Goal: Information Seeking & Learning: Find specific fact

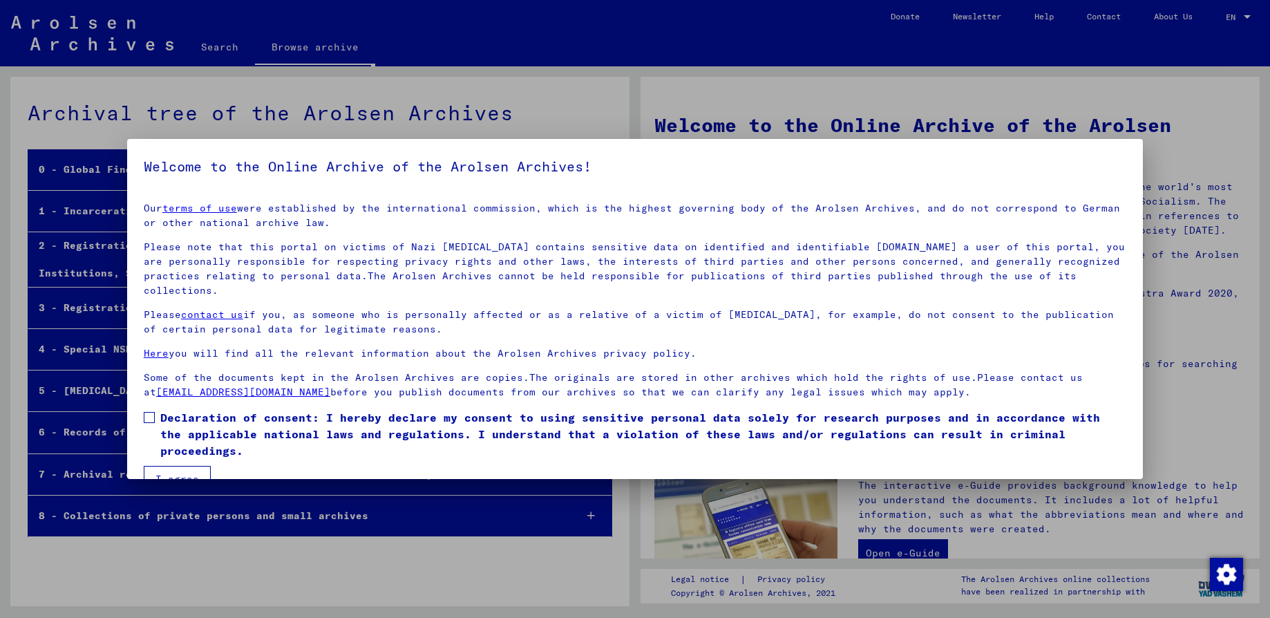
click at [153, 412] on span at bounding box center [149, 417] width 11 height 11
click at [182, 466] on button "I agree" at bounding box center [177, 479] width 67 height 26
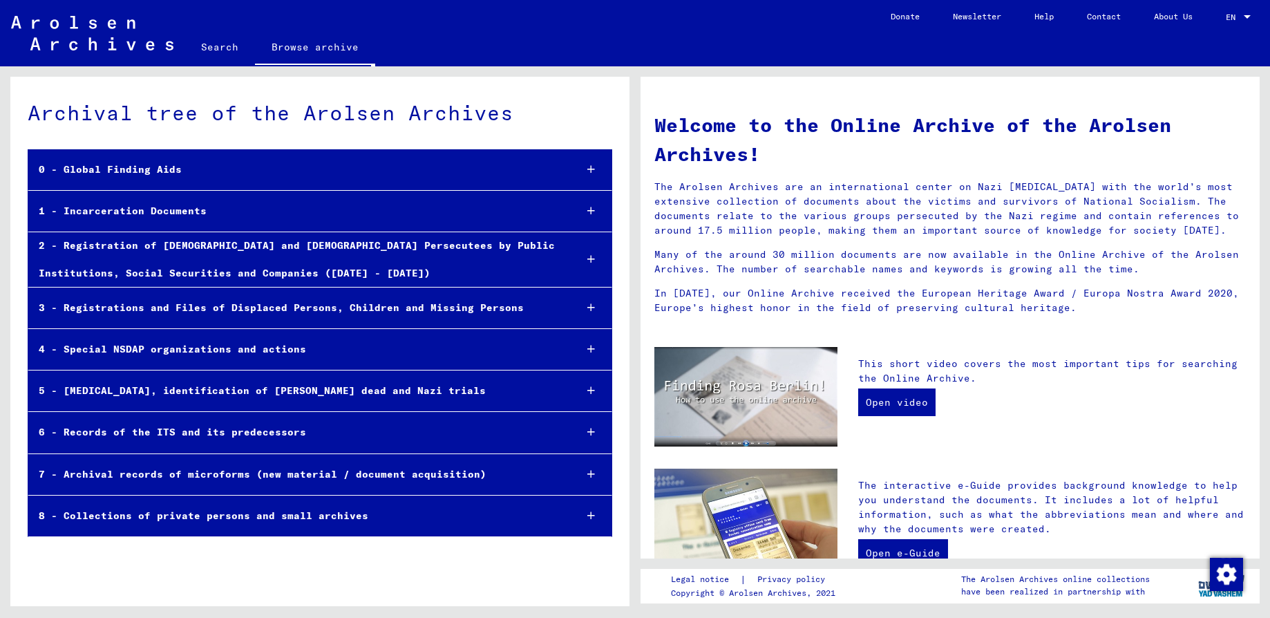
click at [216, 50] on link "Search" at bounding box center [220, 46] width 71 height 33
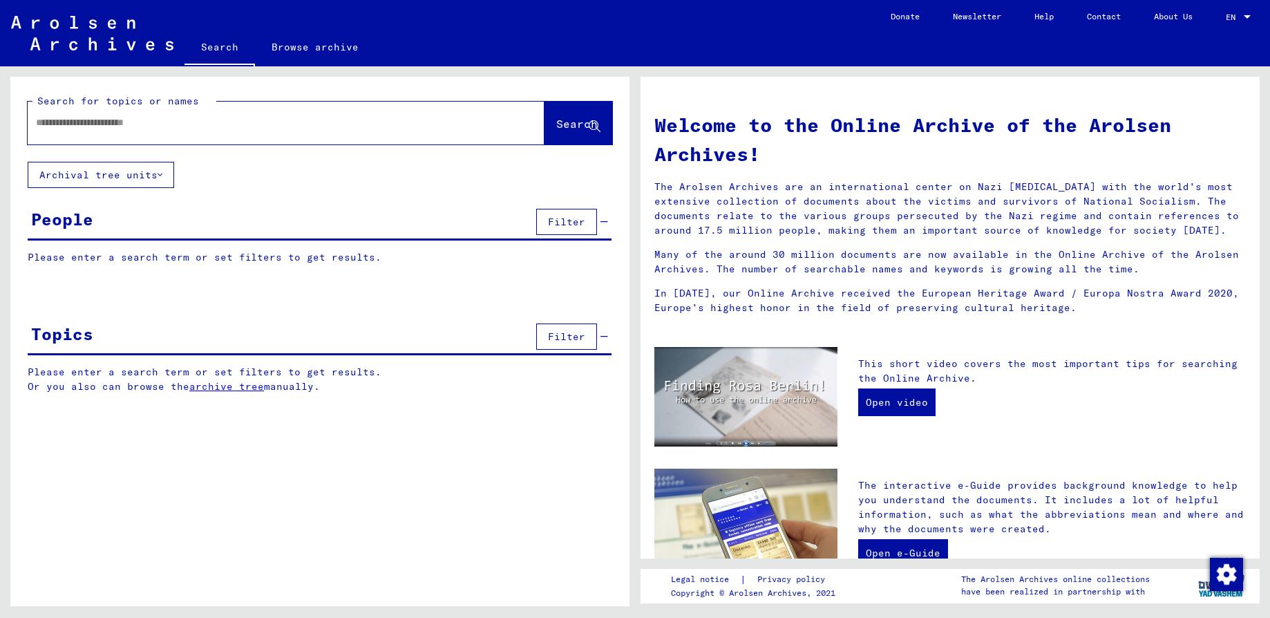
click at [59, 118] on input "text" at bounding box center [269, 122] width 467 height 15
click at [563, 126] on span "Search" at bounding box center [576, 124] width 41 height 14
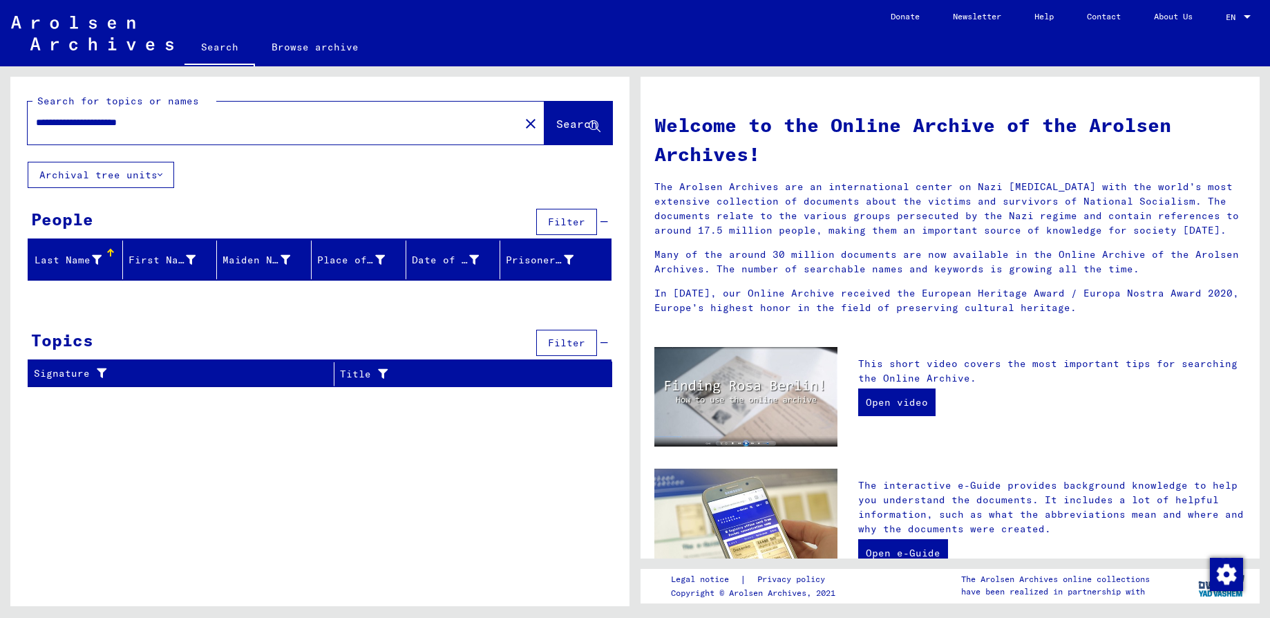
click at [95, 124] on input "**********" at bounding box center [269, 122] width 467 height 15
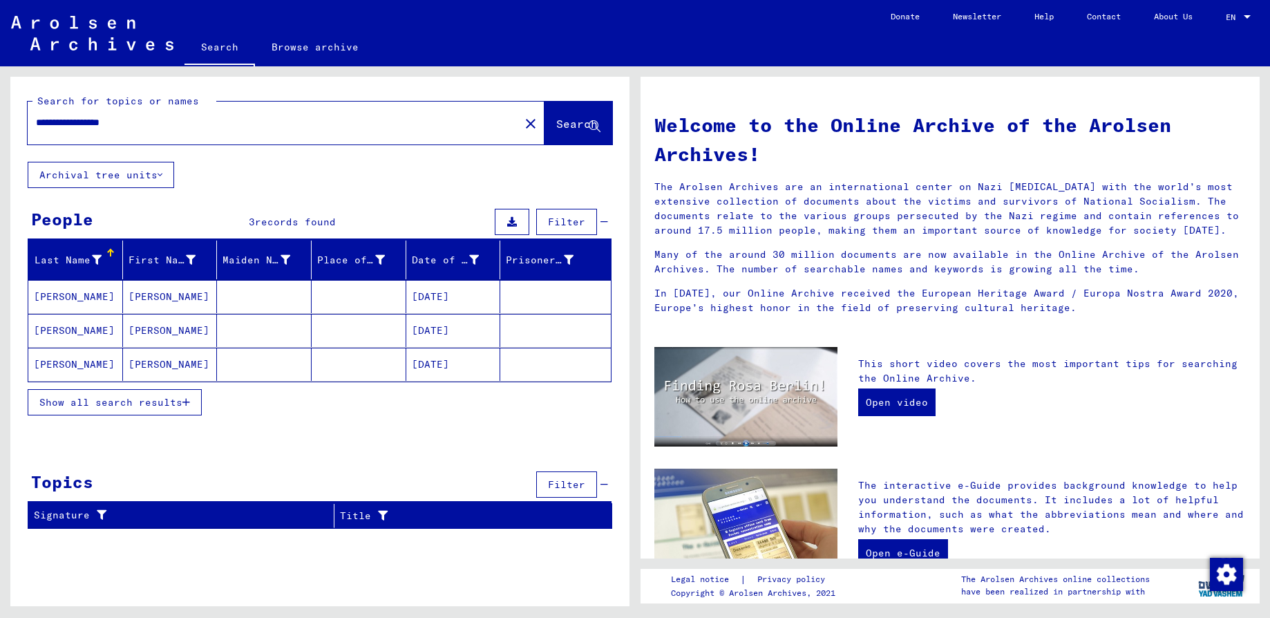
click at [91, 409] on button "Show all search results" at bounding box center [115, 402] width 174 height 26
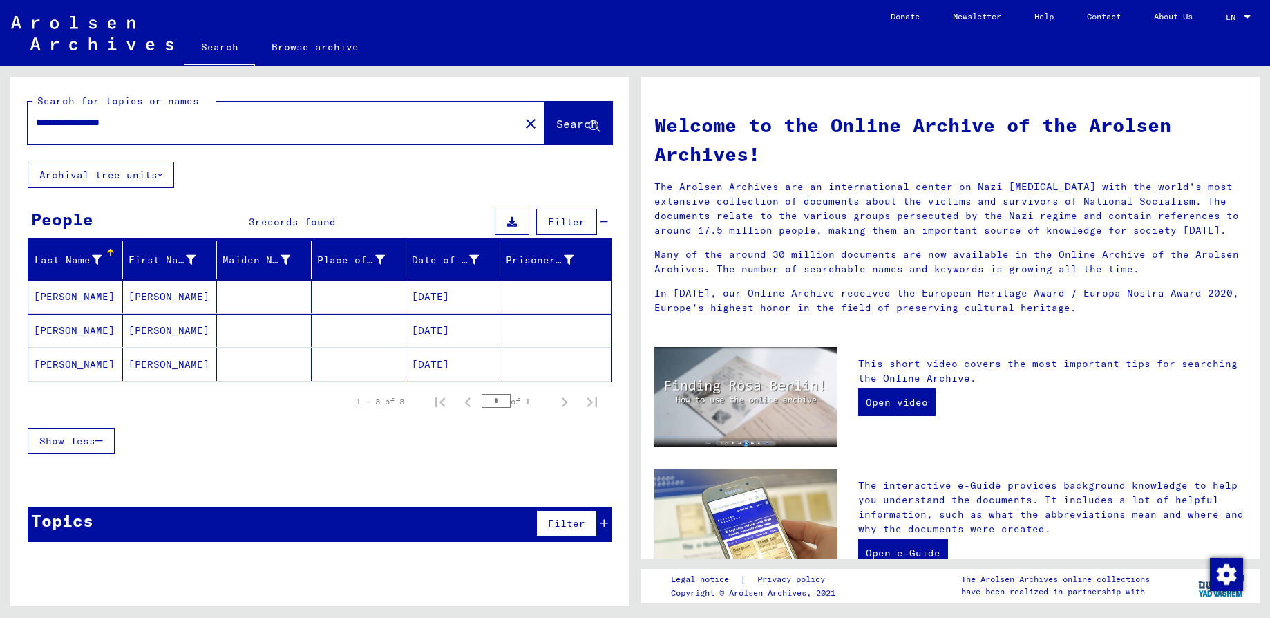
click at [450, 335] on mat-cell "[DATE]" at bounding box center [453, 330] width 95 height 33
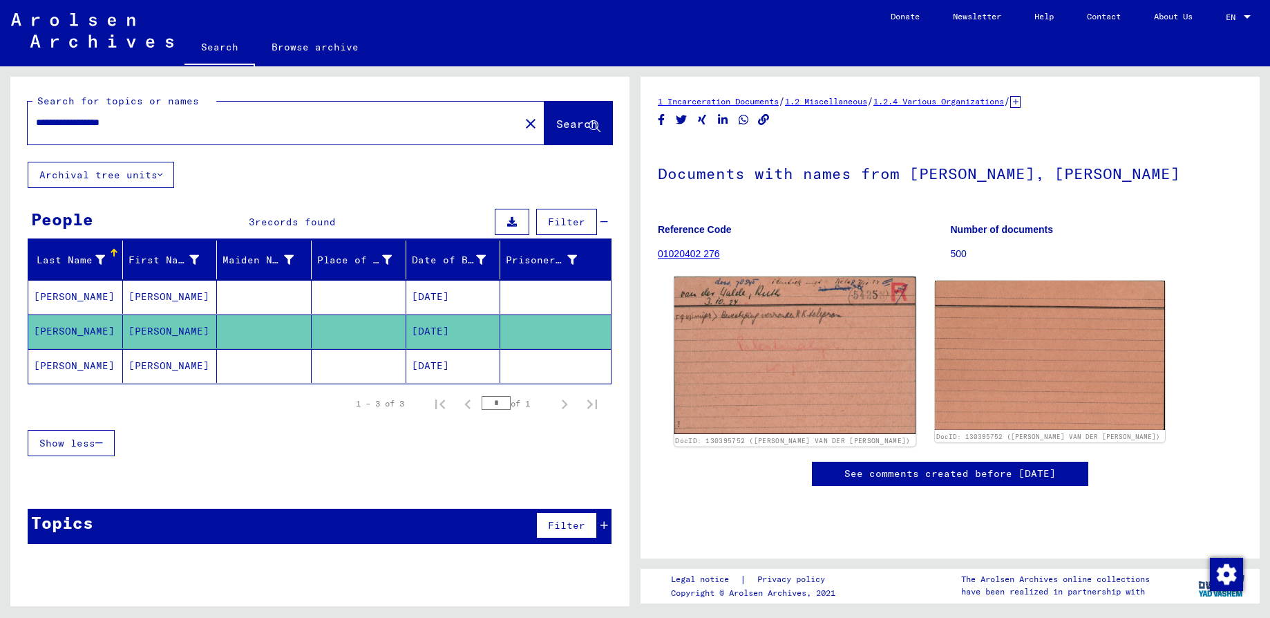
click at [758, 400] on img at bounding box center [796, 355] width 242 height 158
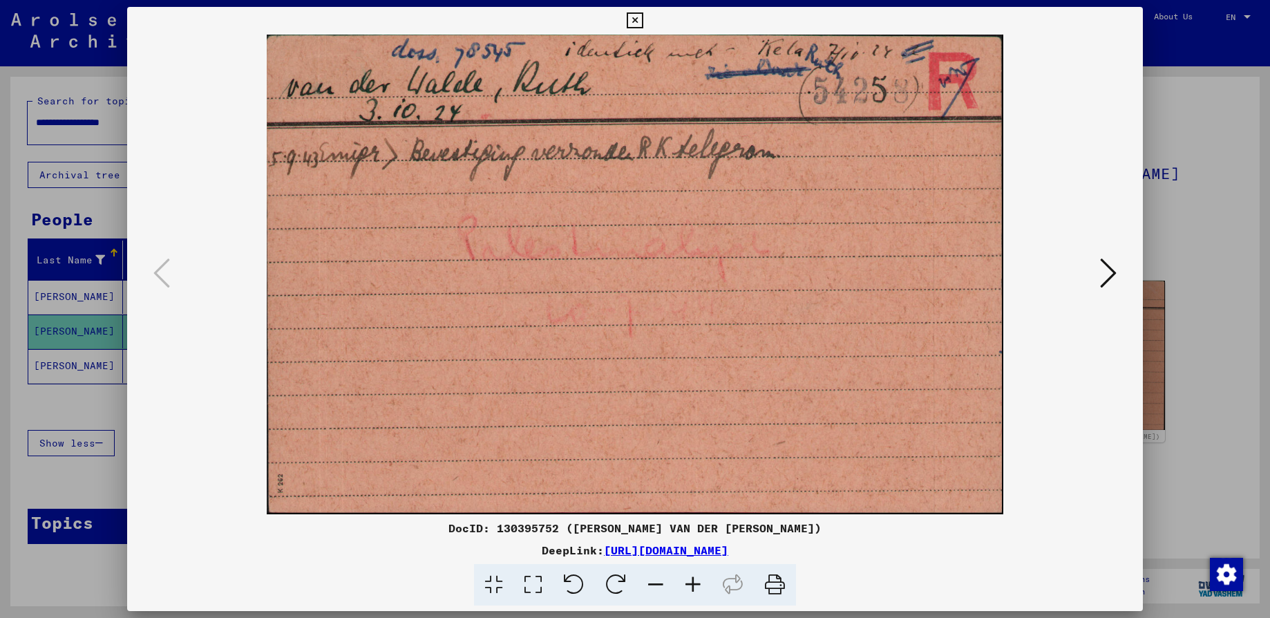
click at [753, 221] on img at bounding box center [635, 275] width 922 height 480
click at [1111, 276] on icon at bounding box center [1108, 272] width 17 height 33
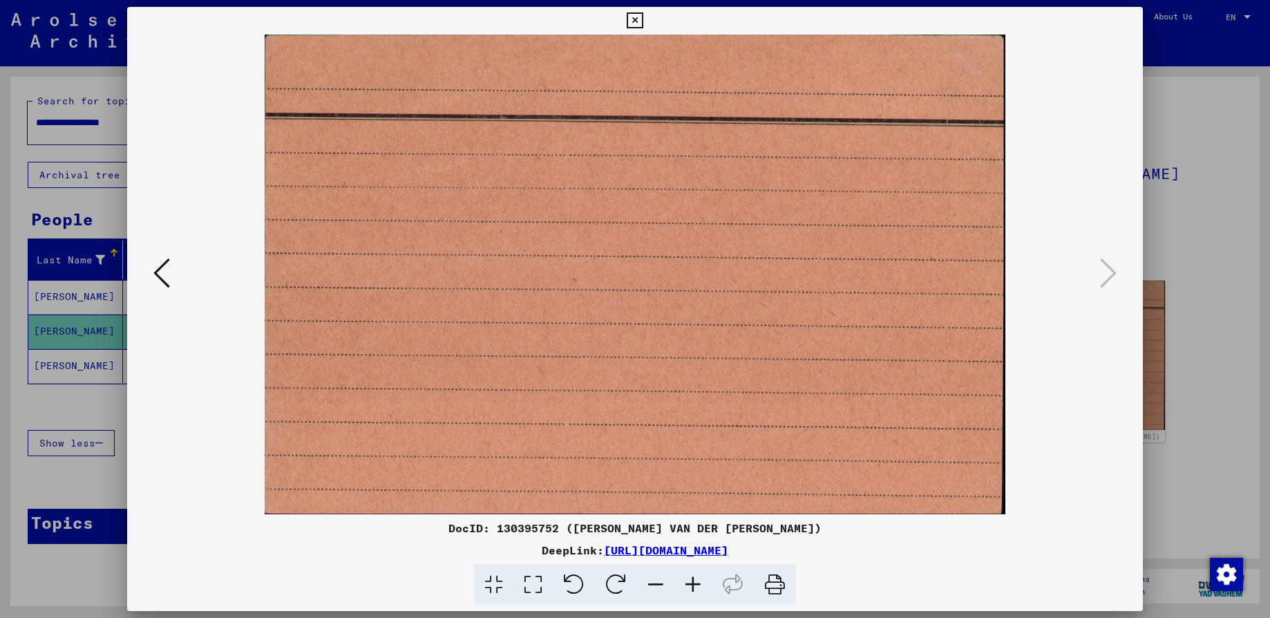
click at [636, 15] on icon at bounding box center [635, 20] width 16 height 17
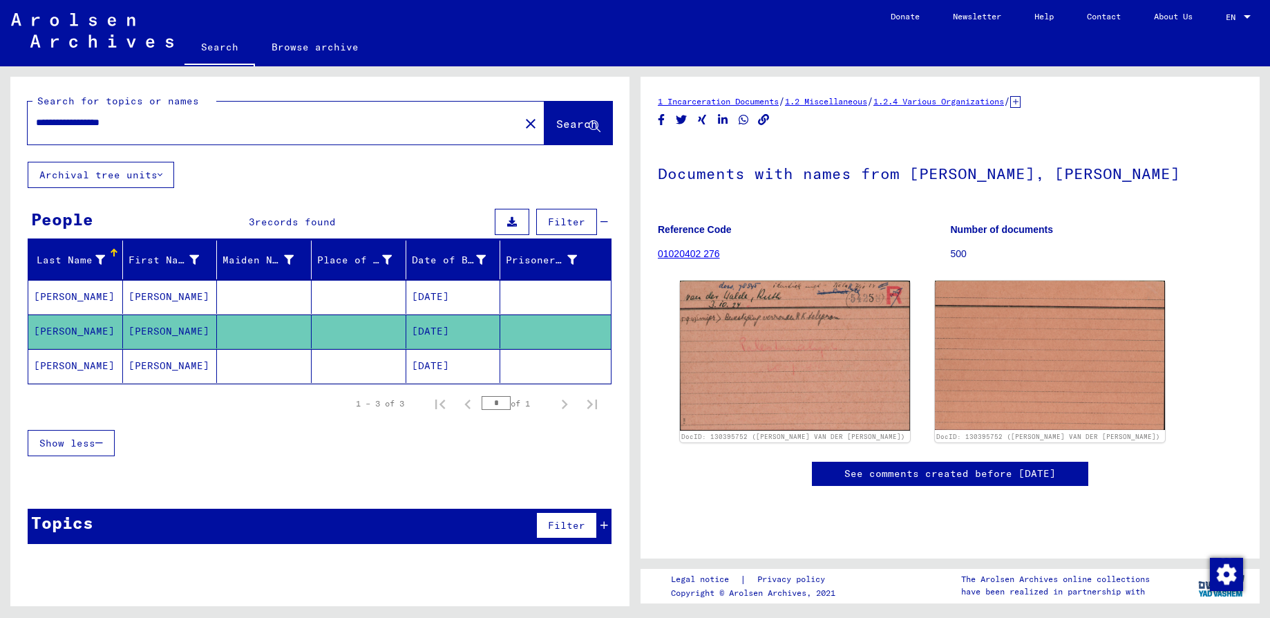
click at [54, 119] on input "**********" at bounding box center [274, 122] width 476 height 15
type input "**********"
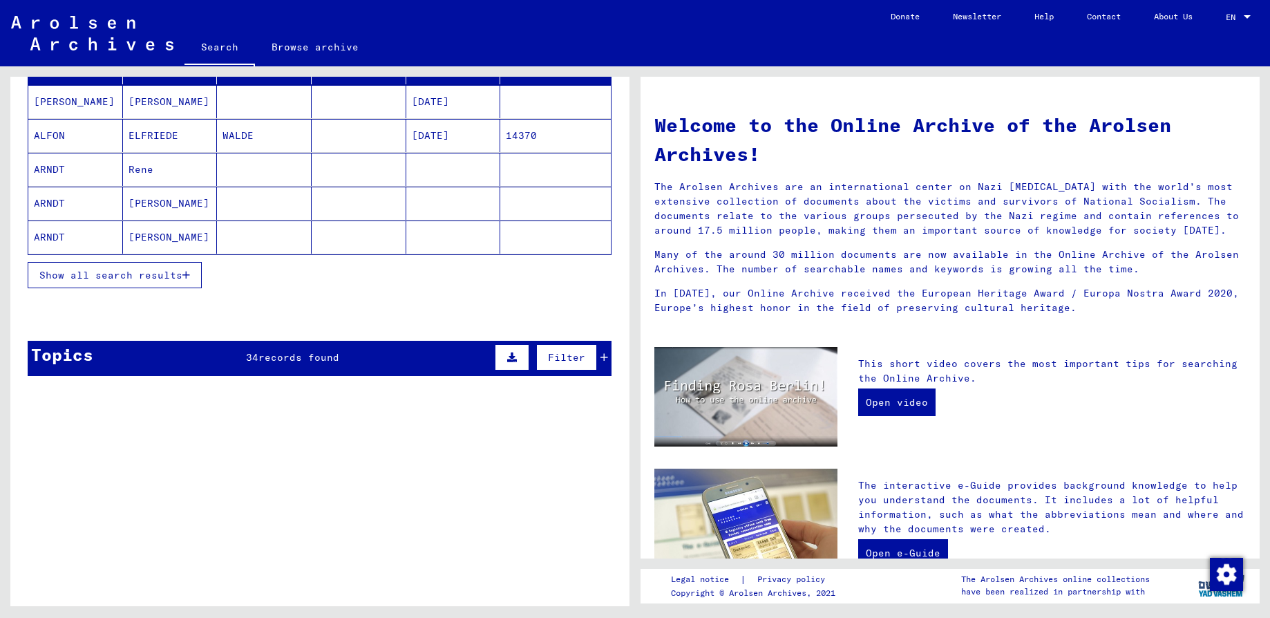
scroll to position [207, 0]
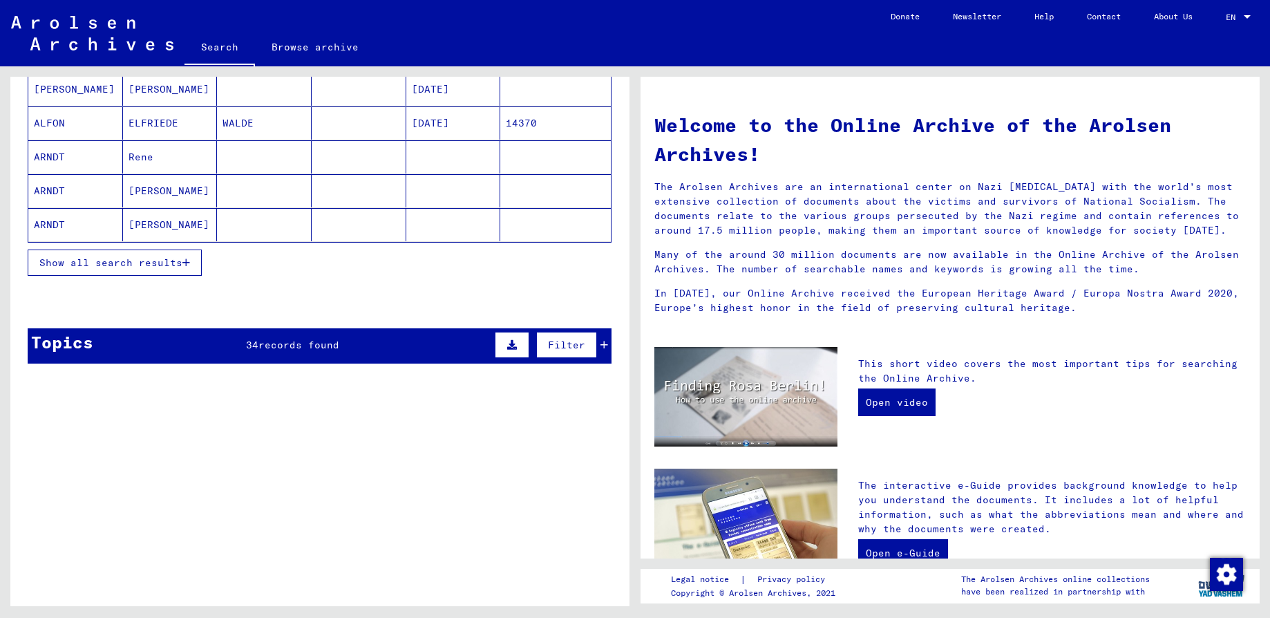
click at [118, 258] on span "Show all search results" at bounding box center [110, 262] width 143 height 12
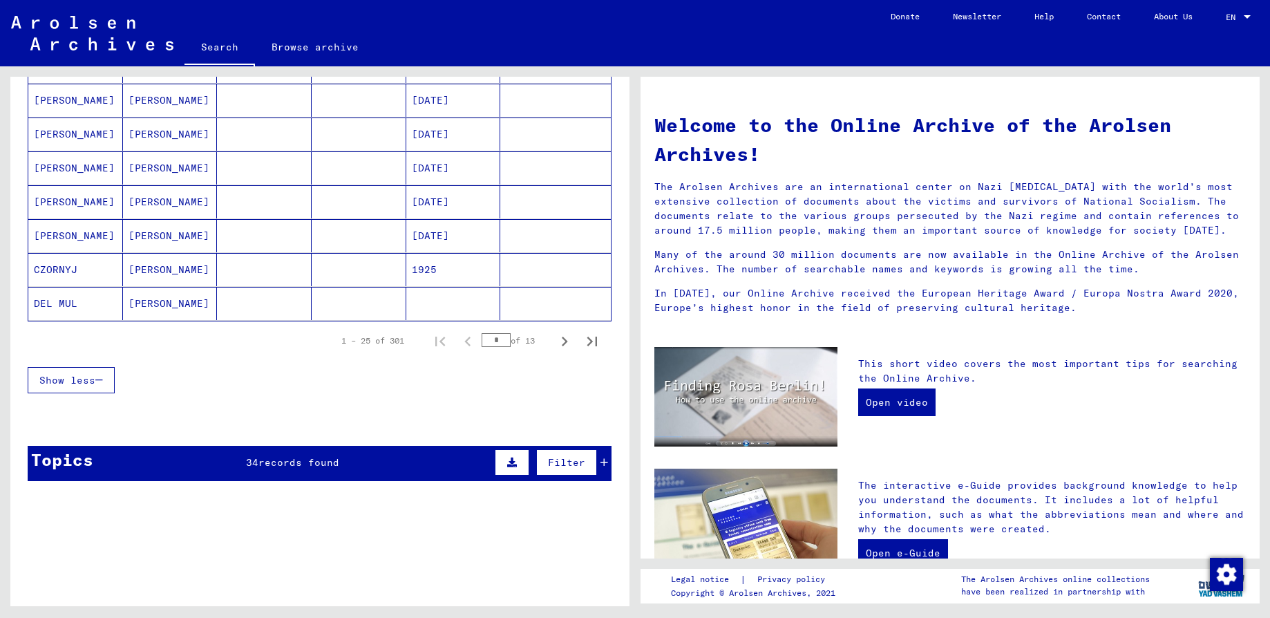
scroll to position [829, 0]
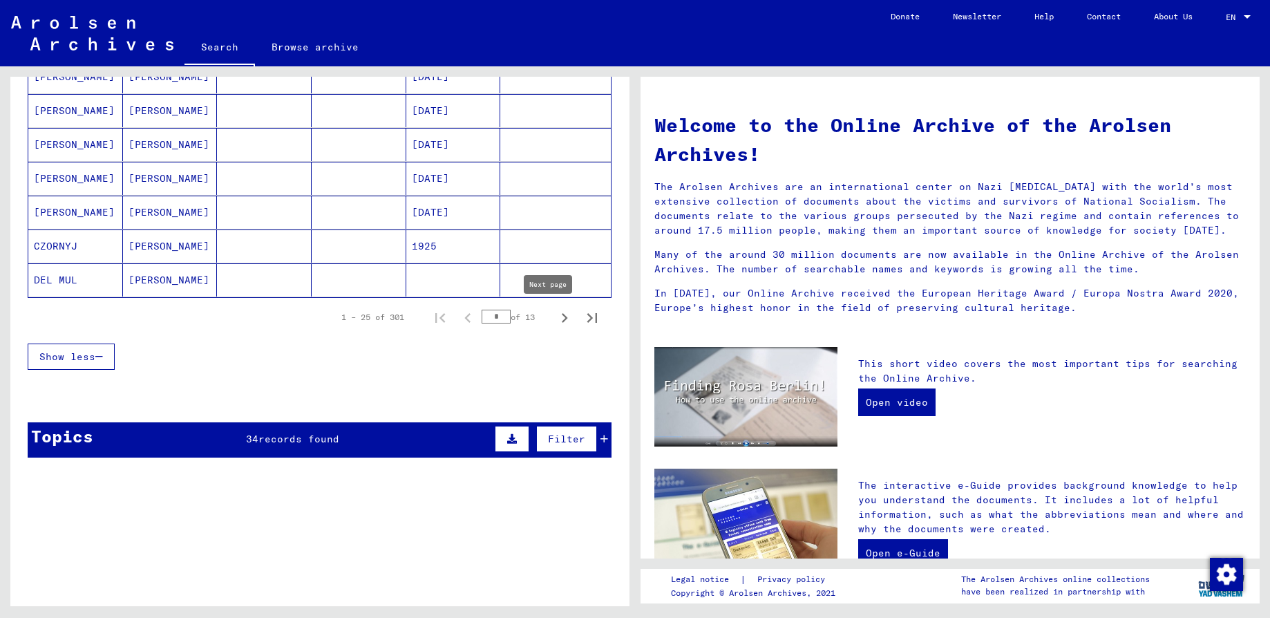
click at [555, 319] on icon "Next page" at bounding box center [564, 317] width 19 height 19
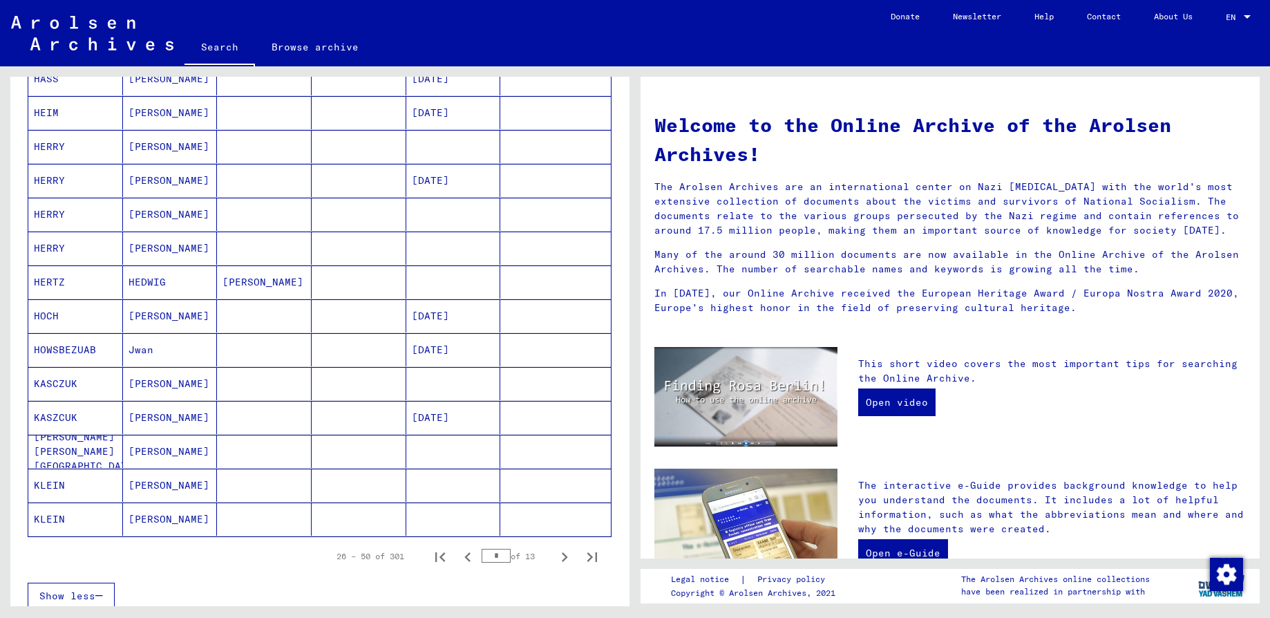
scroll to position [622, 0]
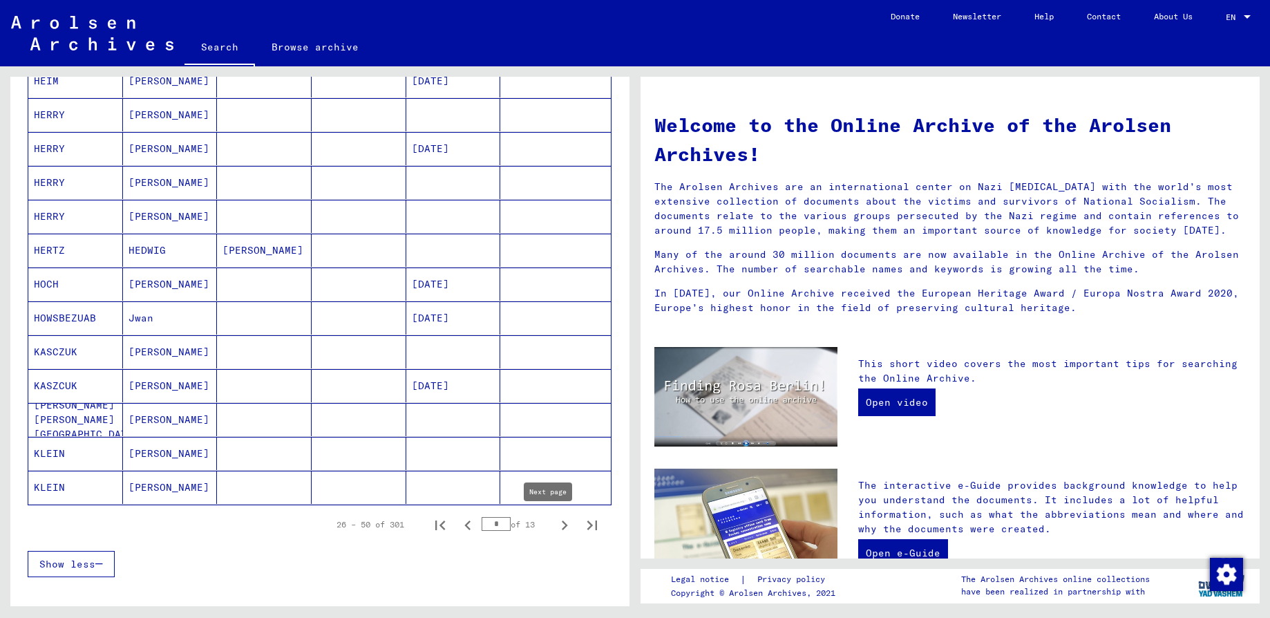
click at [562, 524] on icon "Next page" at bounding box center [565, 526] width 6 height 10
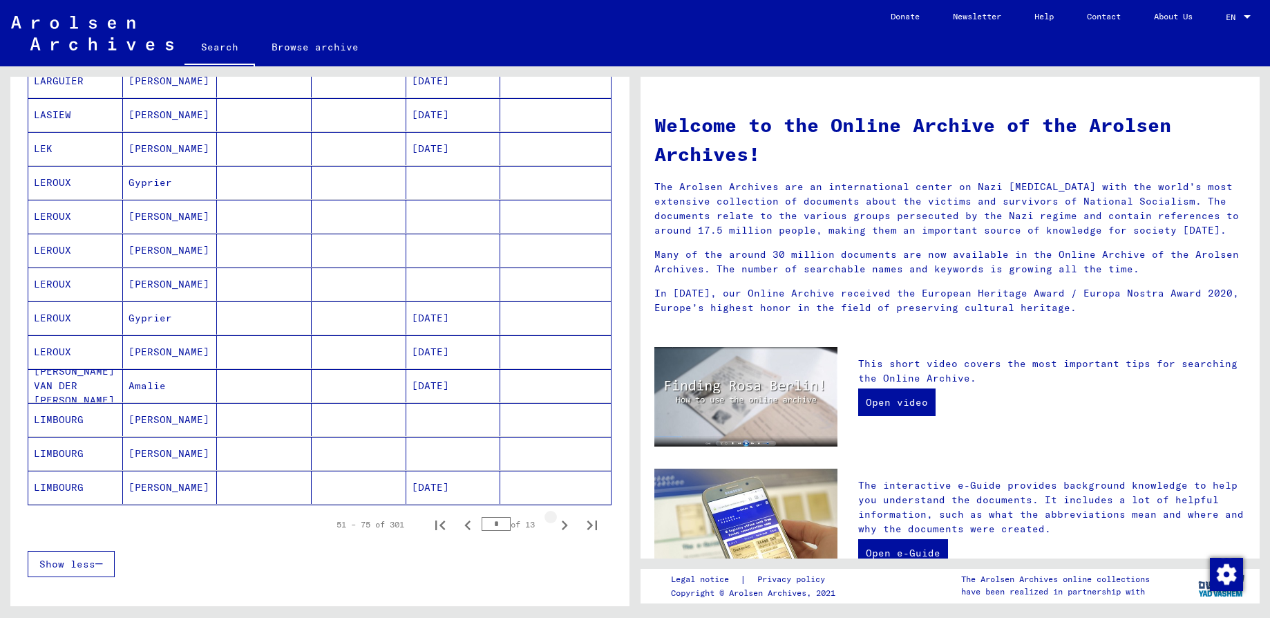
click at [562, 524] on icon "Next page" at bounding box center [565, 526] width 6 height 10
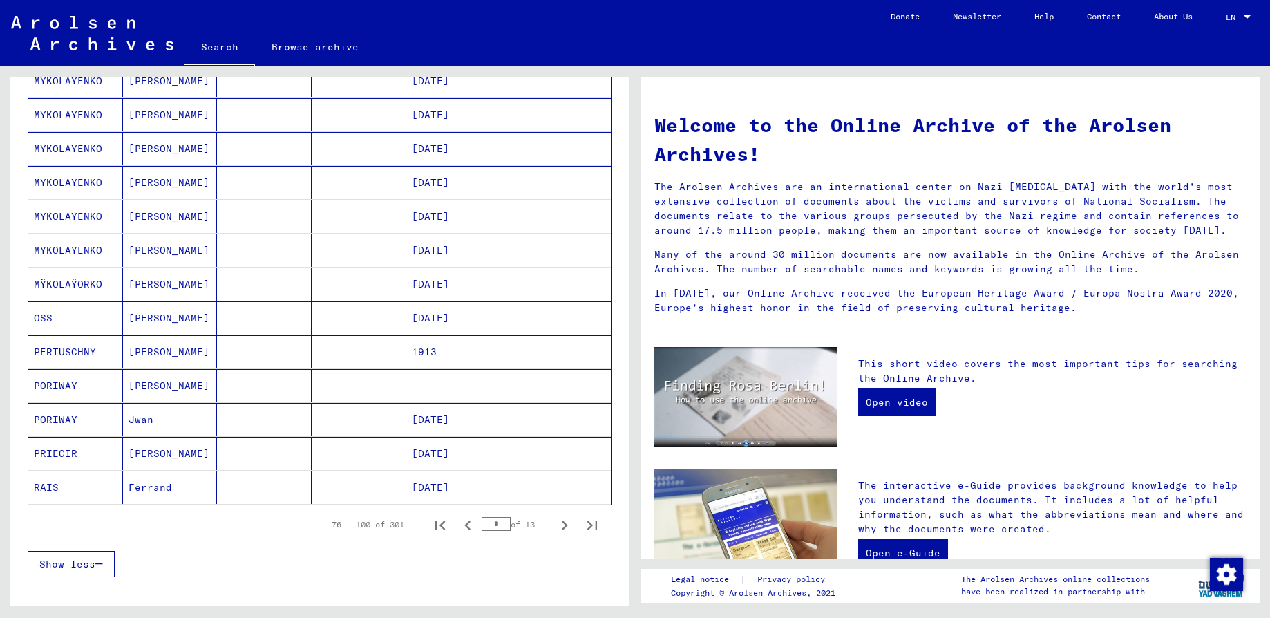
click at [562, 524] on icon "Next page" at bounding box center [565, 526] width 6 height 10
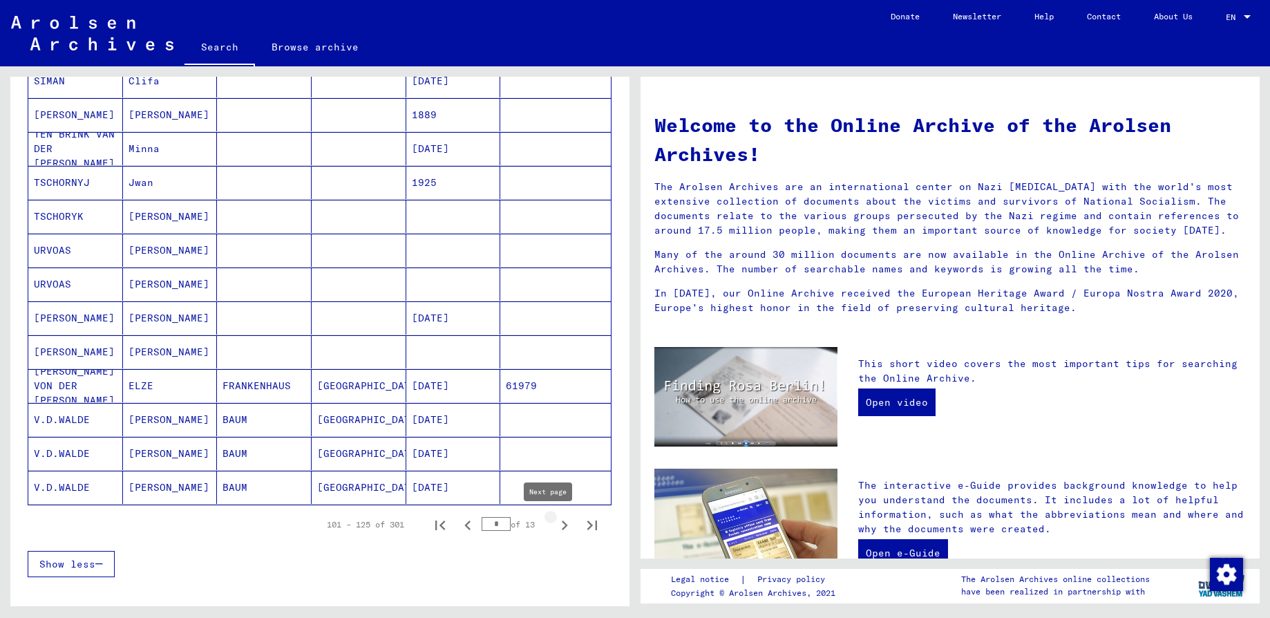
click at [555, 527] on icon "Next page" at bounding box center [564, 525] width 19 height 19
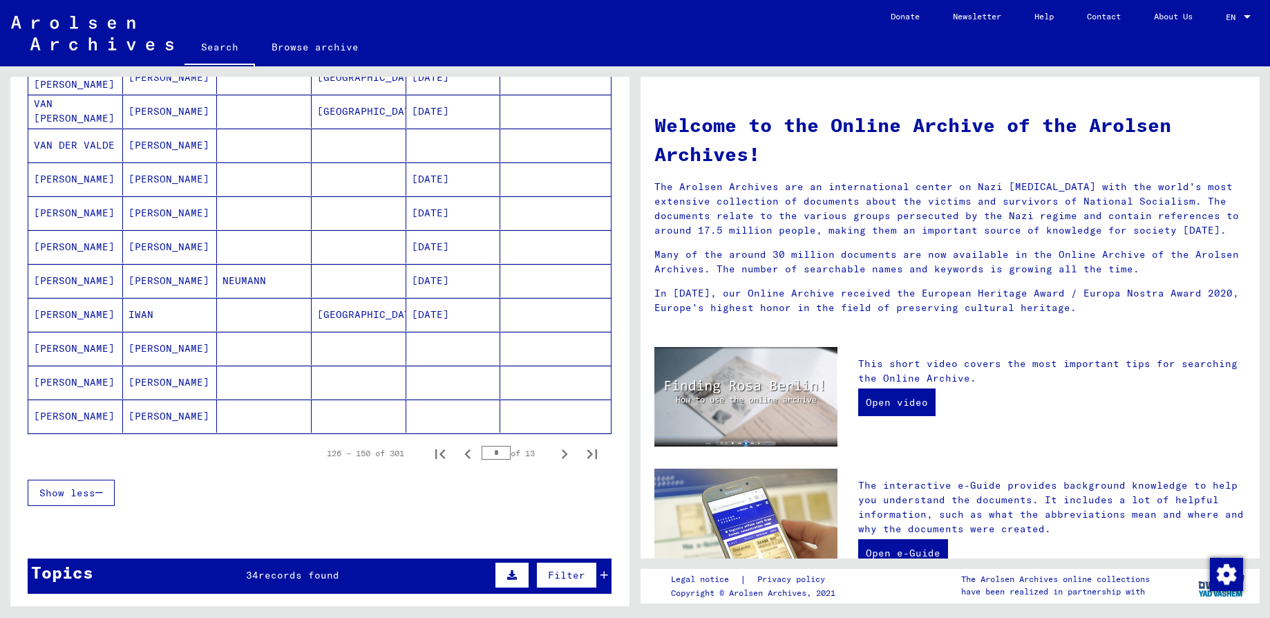
scroll to position [726, 0]
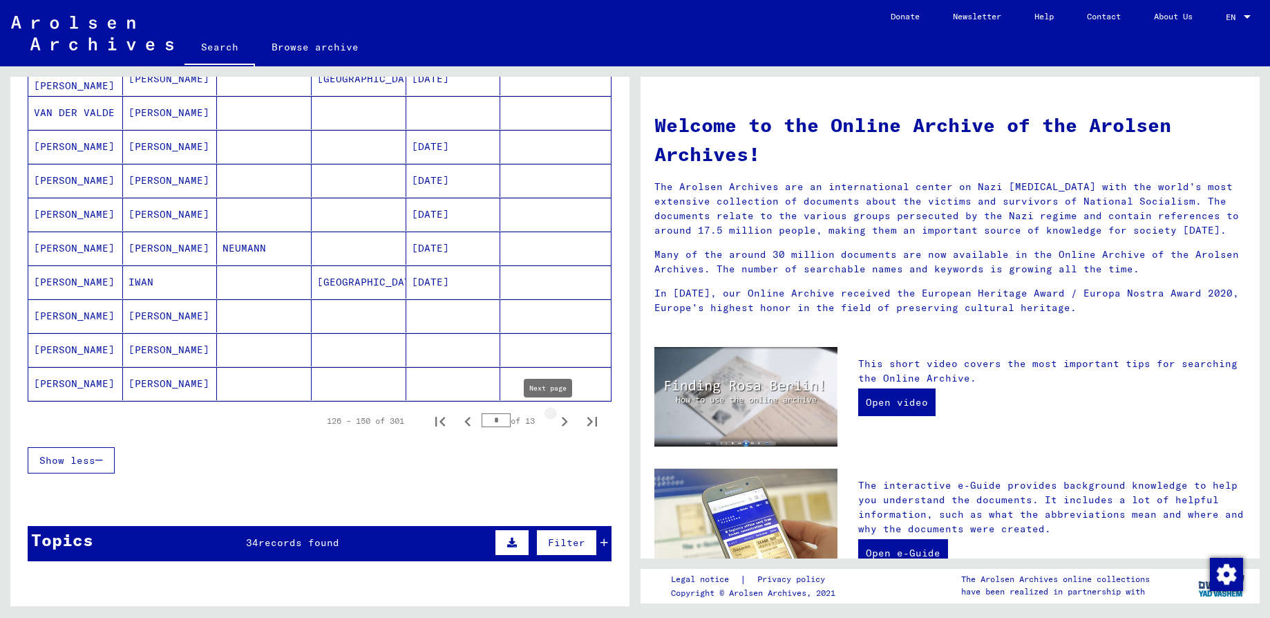
click at [555, 422] on icon "Next page" at bounding box center [564, 421] width 19 height 19
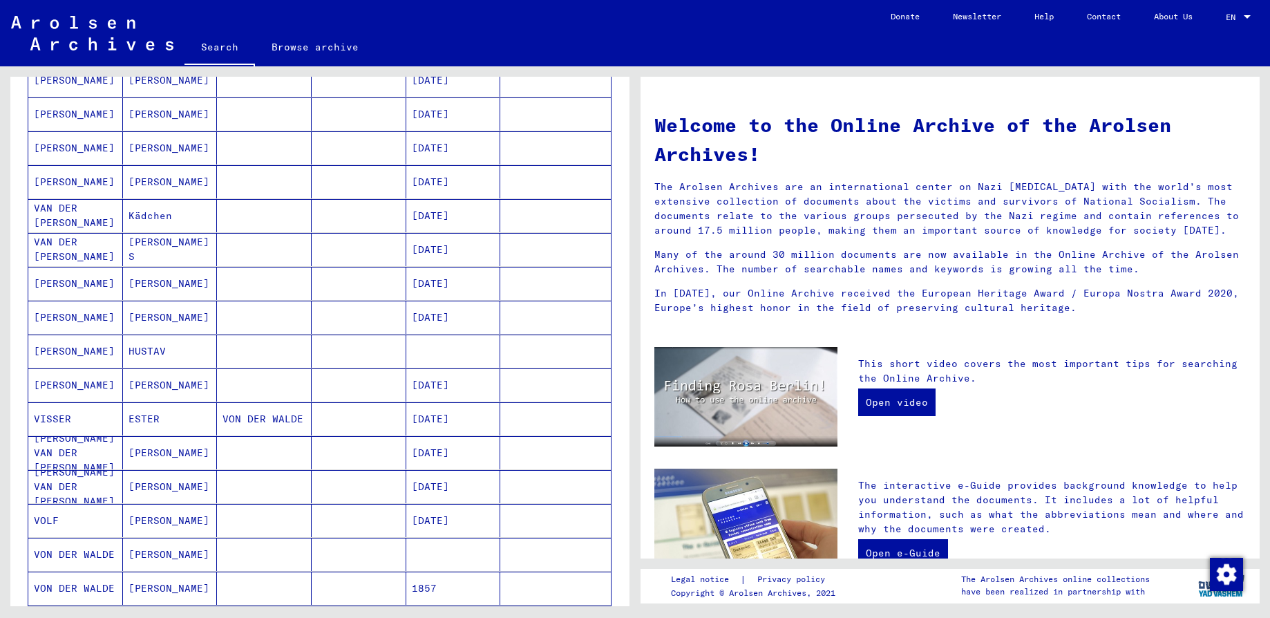
scroll to position [311, 0]
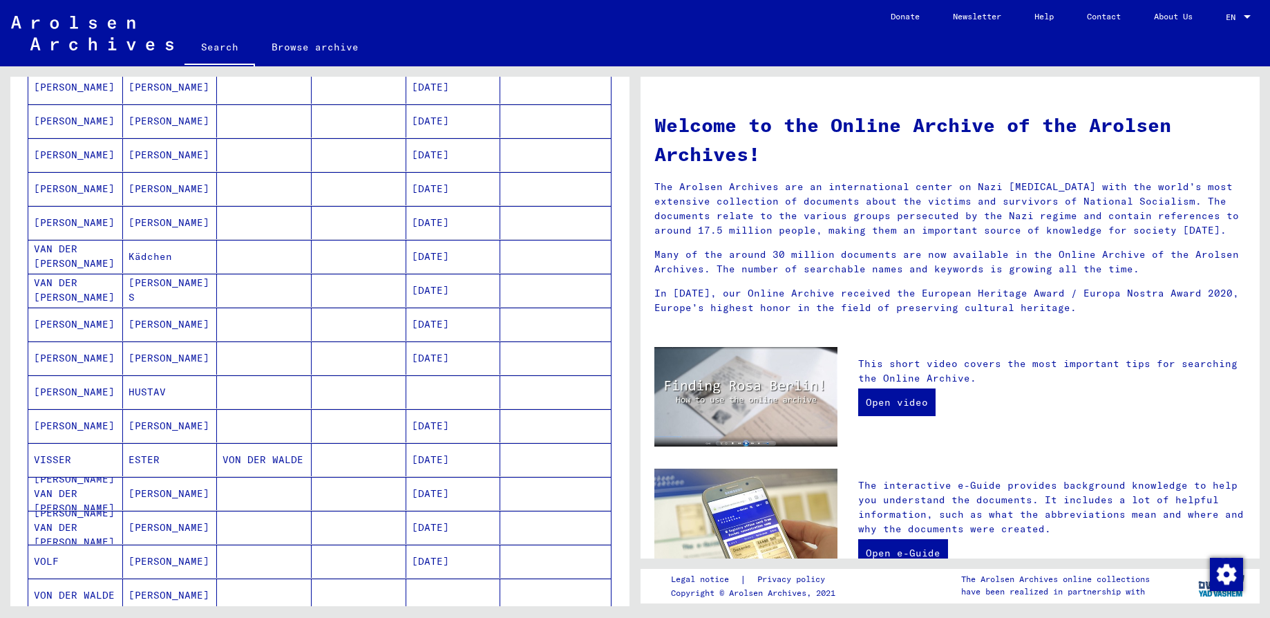
click at [424, 187] on mat-cell "[DATE]" at bounding box center [453, 188] width 95 height 33
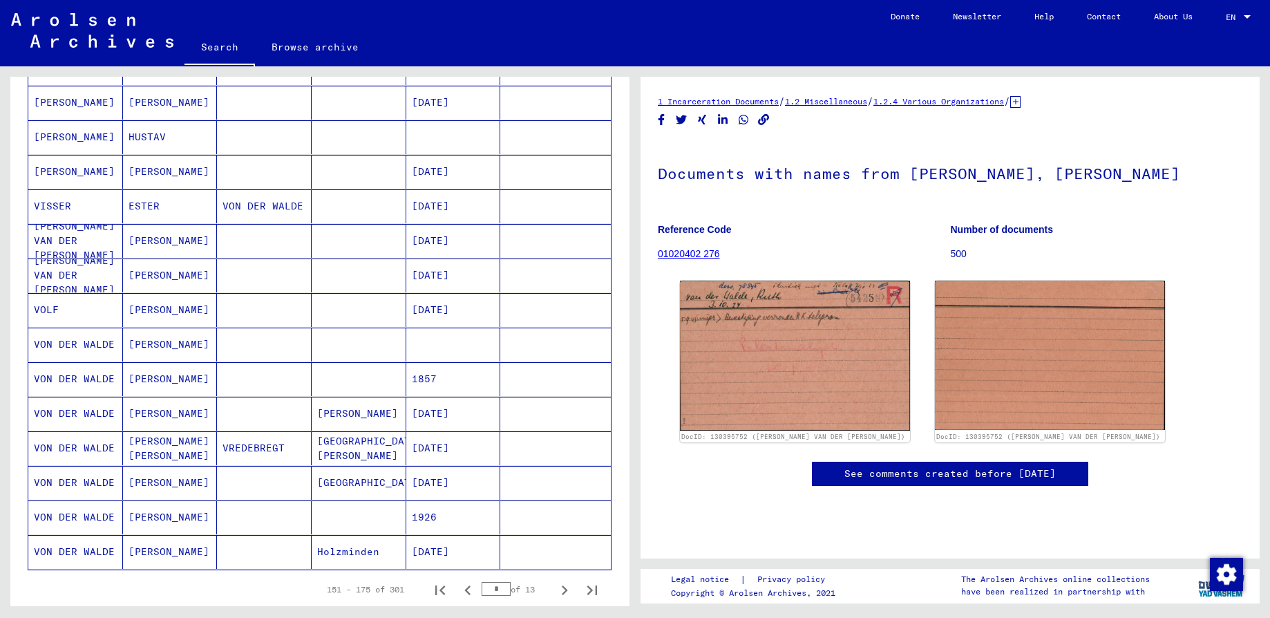
scroll to position [624, 0]
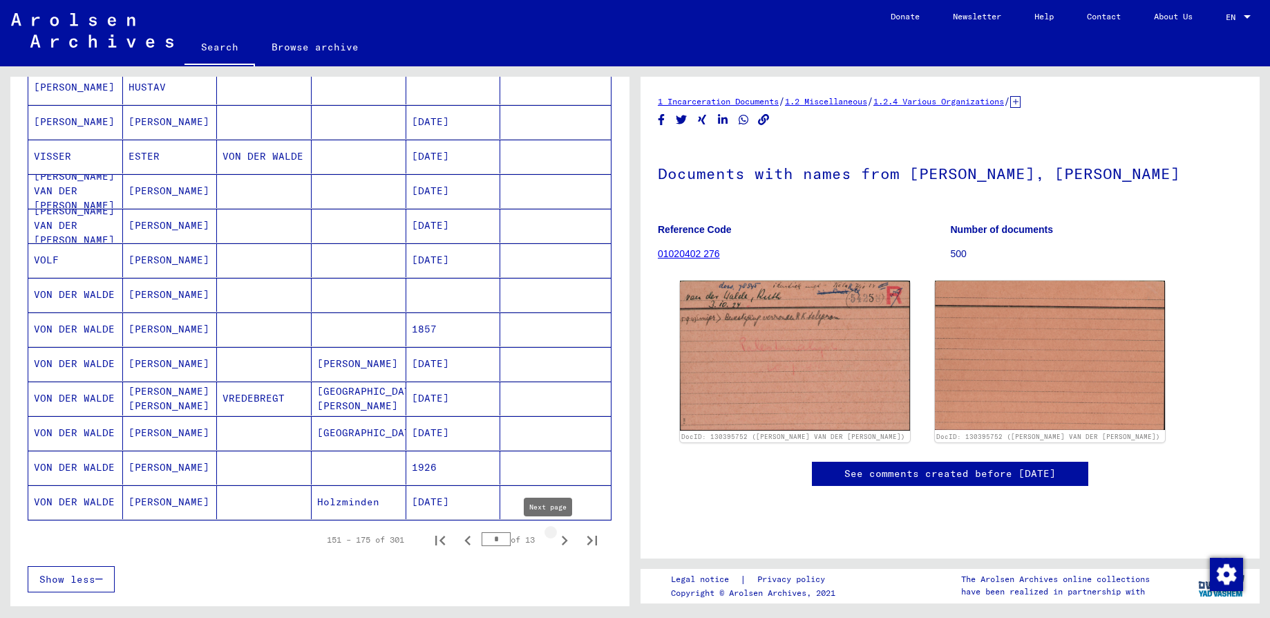
click at [562, 541] on icon "Next page" at bounding box center [565, 541] width 6 height 10
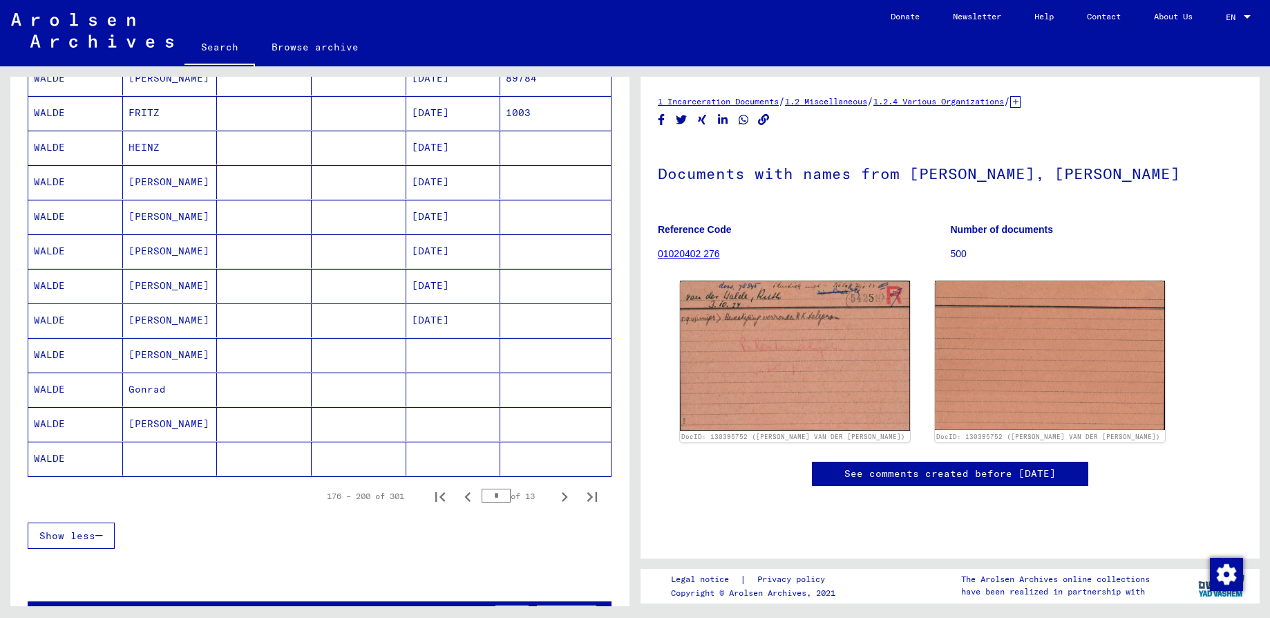
scroll to position [728, 0]
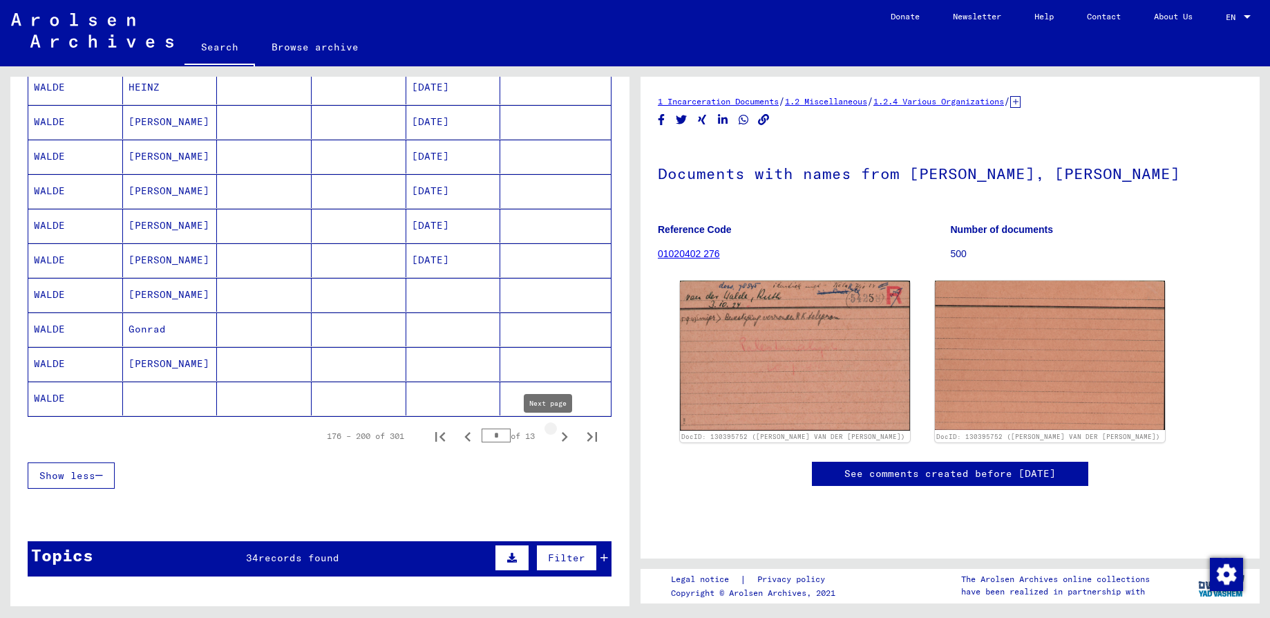
click at [555, 434] on icon "Next page" at bounding box center [564, 436] width 19 height 19
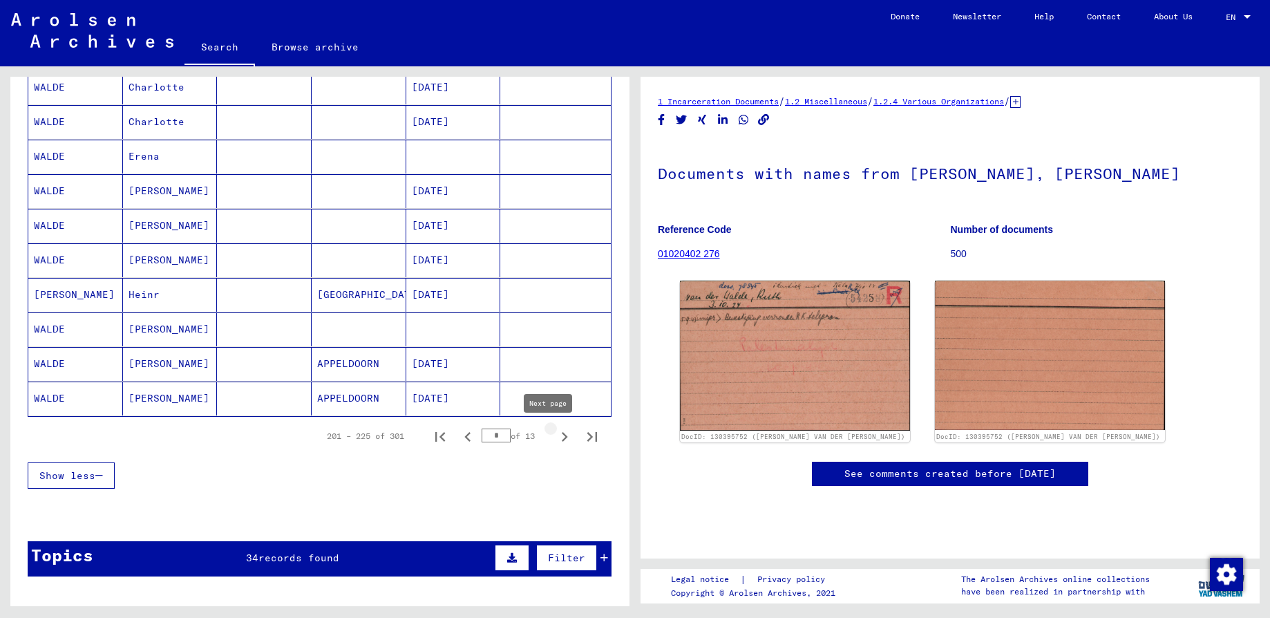
click at [562, 435] on icon "Next page" at bounding box center [565, 437] width 6 height 10
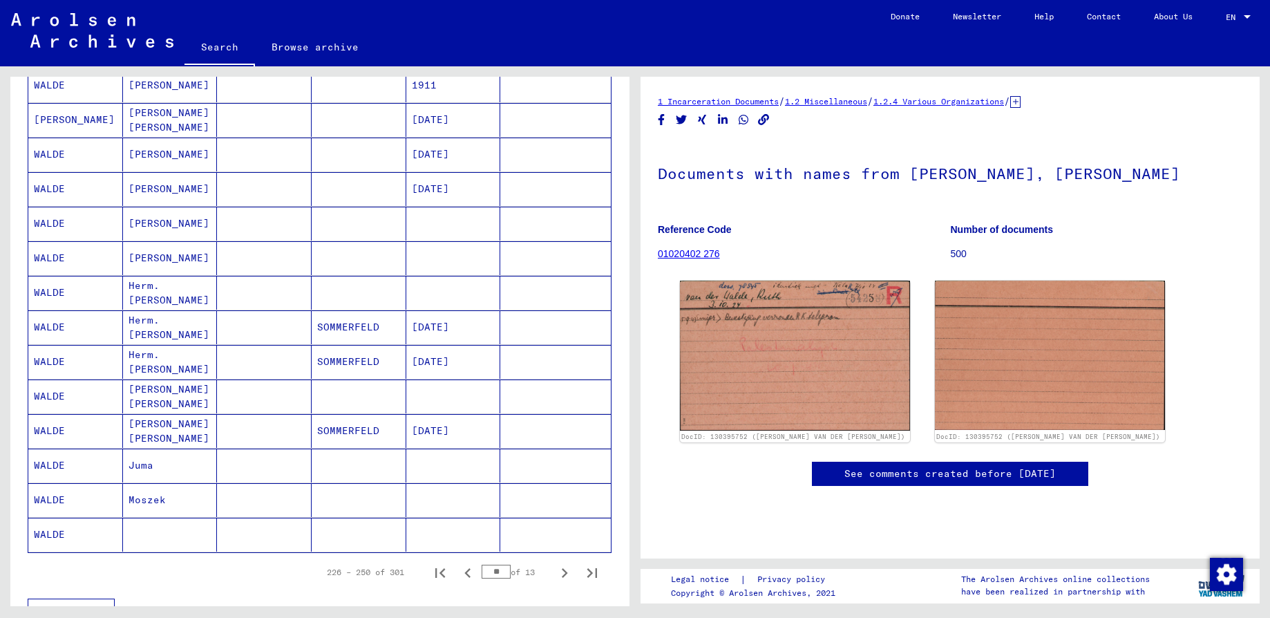
scroll to position [832, 0]
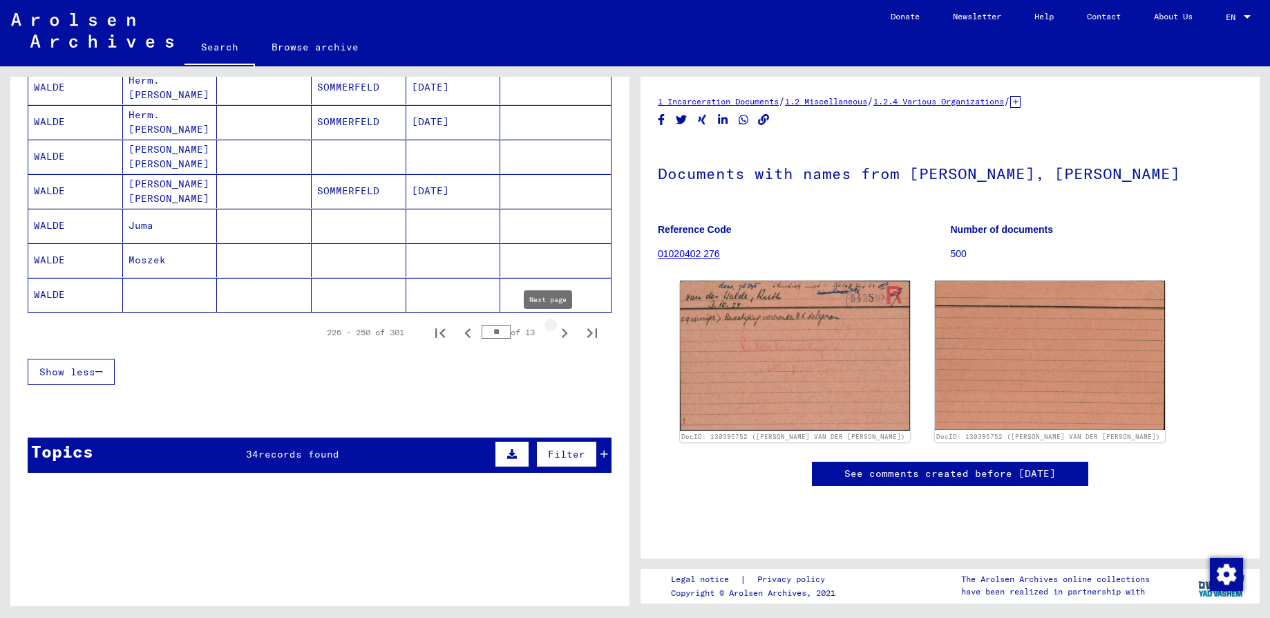
click at [562, 333] on icon "Next page" at bounding box center [565, 333] width 6 height 10
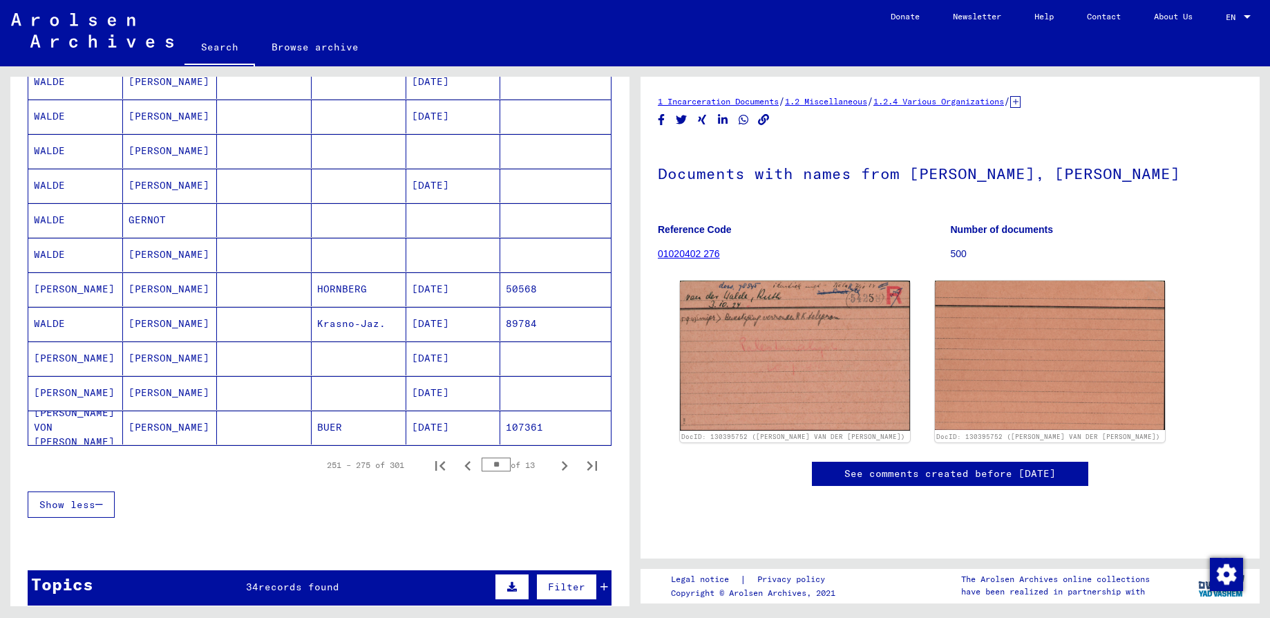
scroll to position [728, 0]
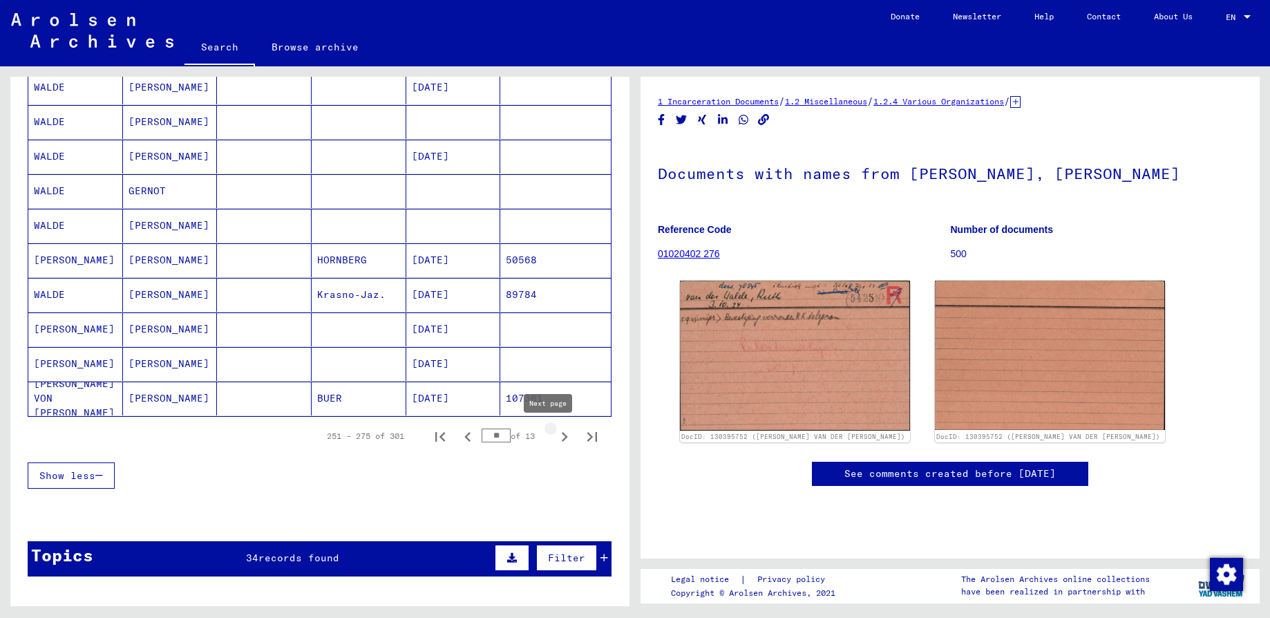
click at [555, 438] on icon "Next page" at bounding box center [564, 436] width 19 height 19
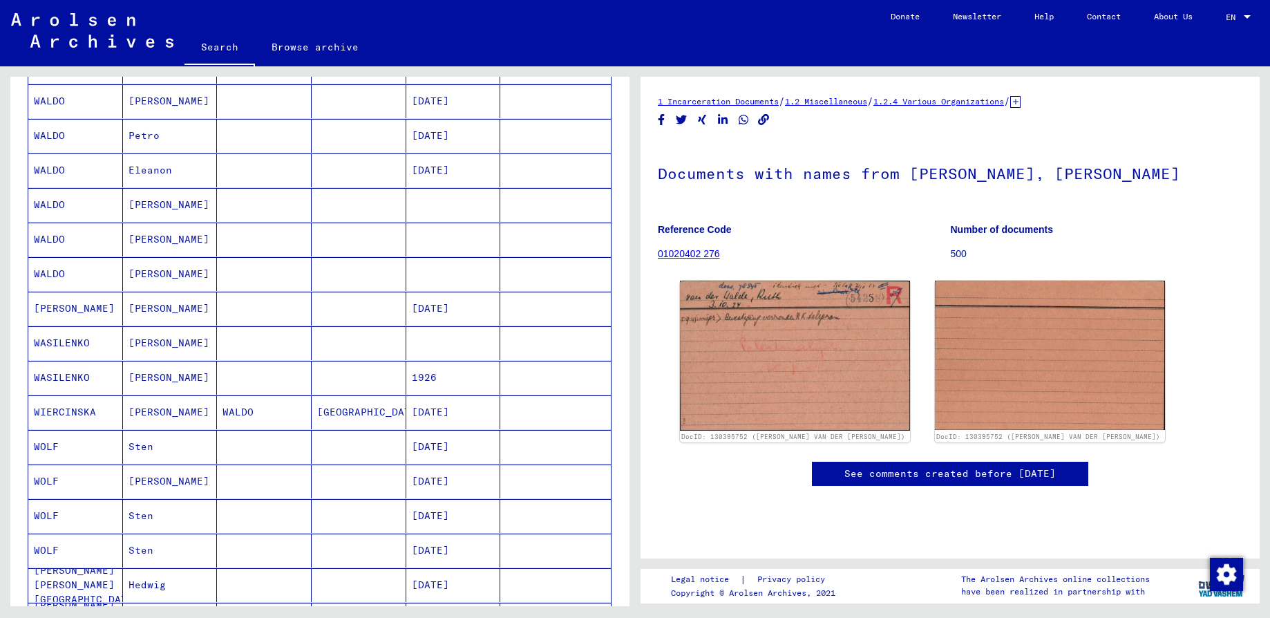
scroll to position [624, 0]
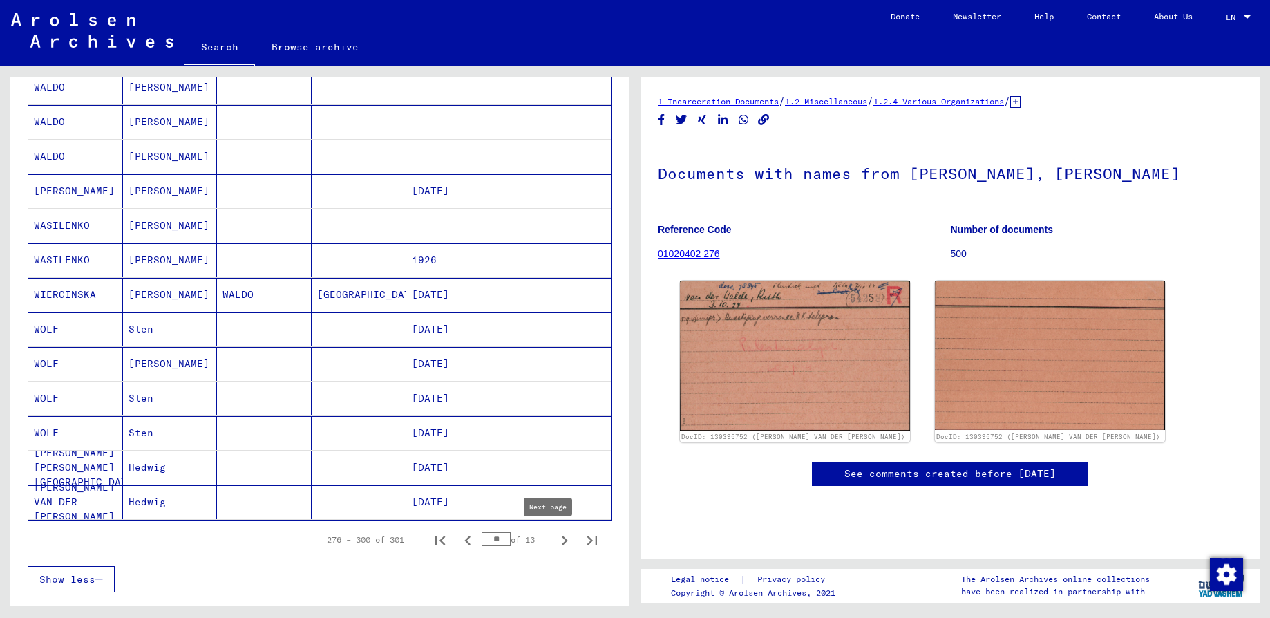
click at [562, 540] on icon "Next page" at bounding box center [565, 541] width 6 height 10
type input "**"
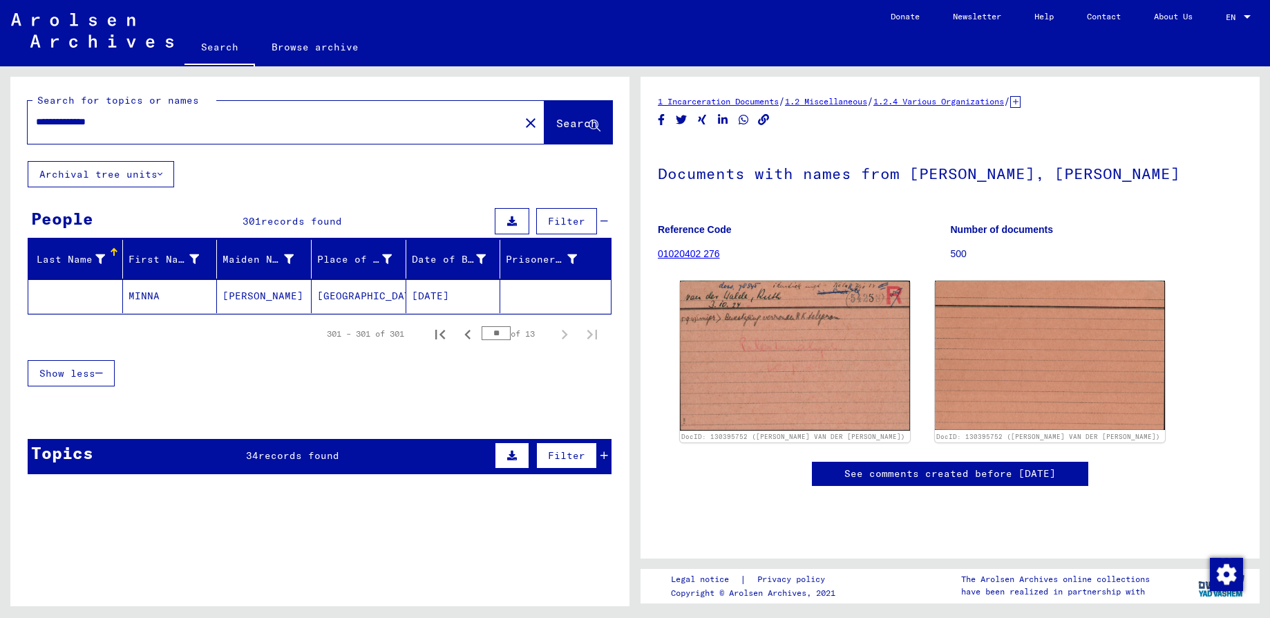
scroll to position [0, 0]
